Goal: Task Accomplishment & Management: Use online tool/utility

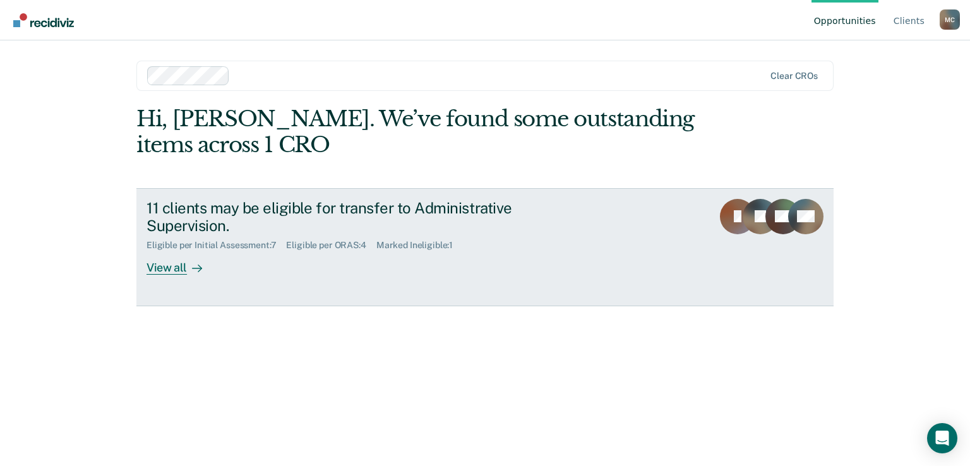
click at [162, 269] on div "View all" at bounding box center [182, 263] width 71 height 25
